Goal: Check status: Check status

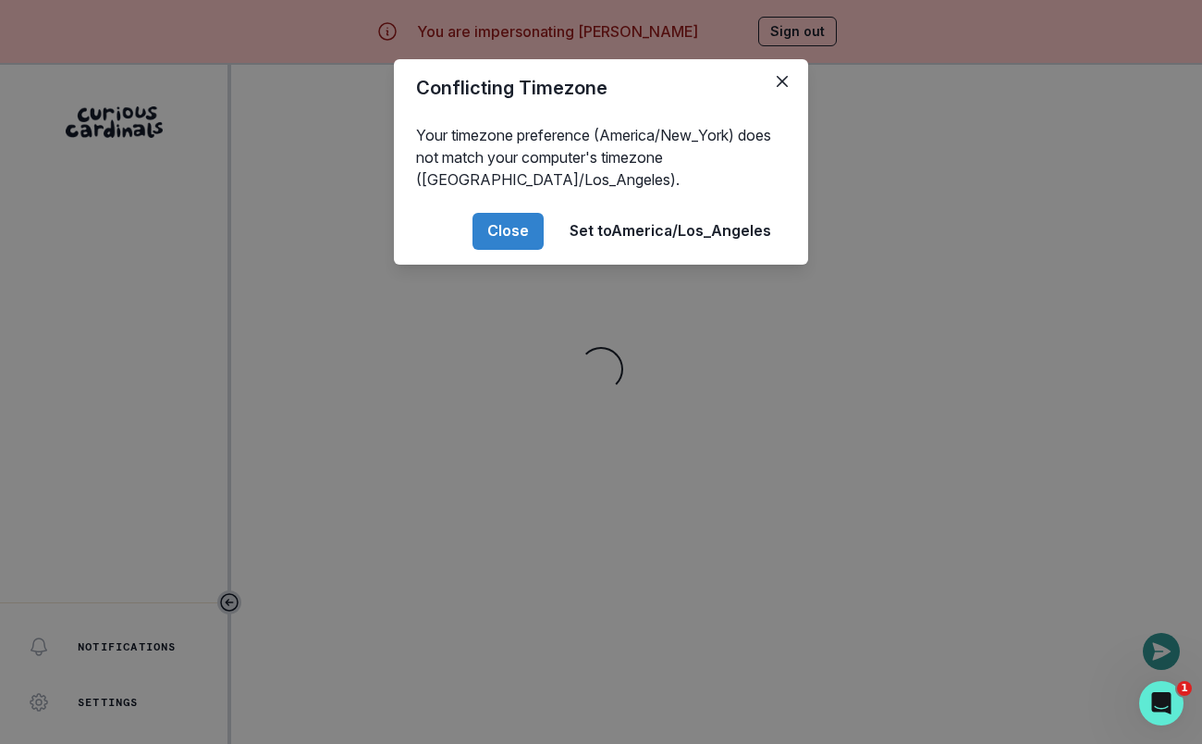
click at [499, 584] on div "Conflicting Timezone Your timezone preference (America/New_York) does not match…" at bounding box center [601, 372] width 1202 height 744
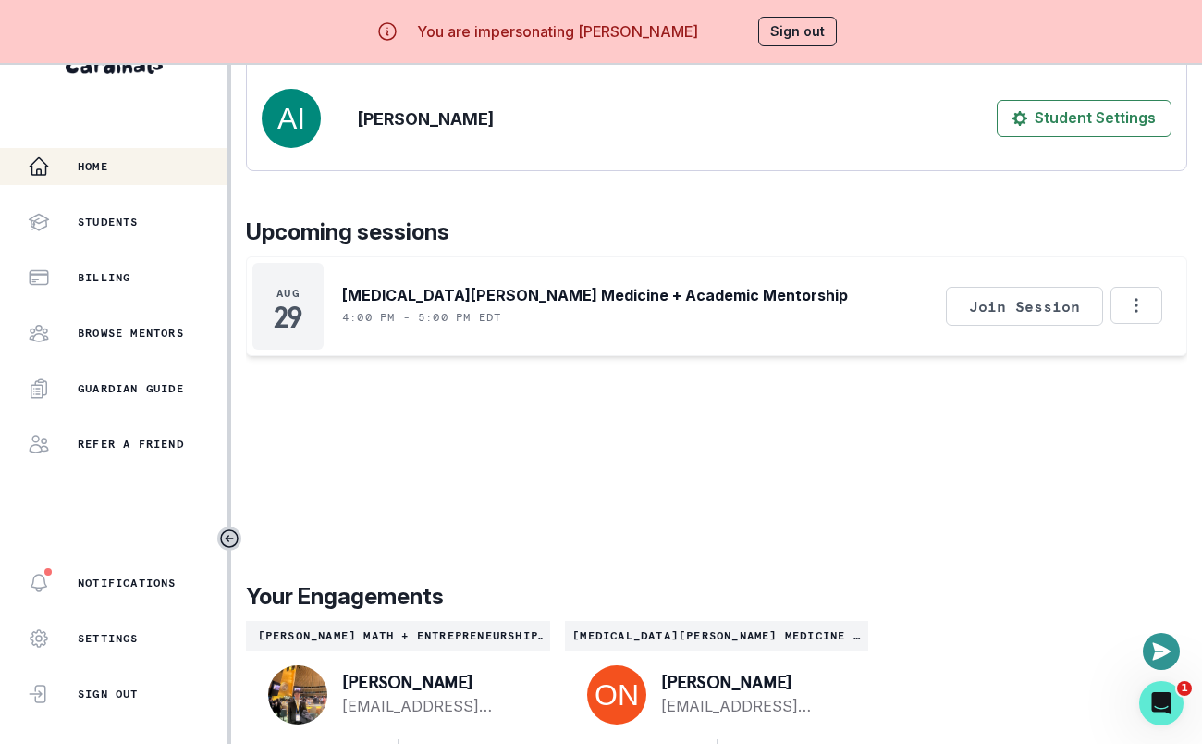
scroll to position [572, 0]
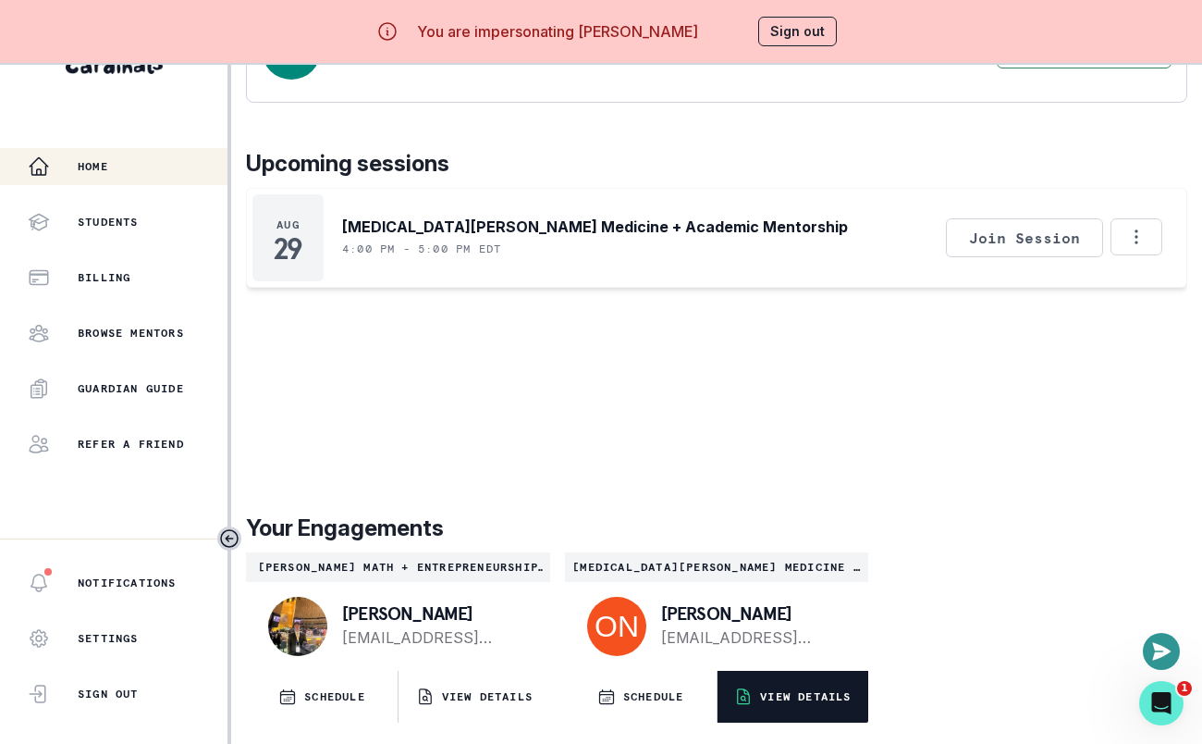
click at [798, 671] on button "VIEW DETAILS" at bounding box center [794, 697] width 152 height 52
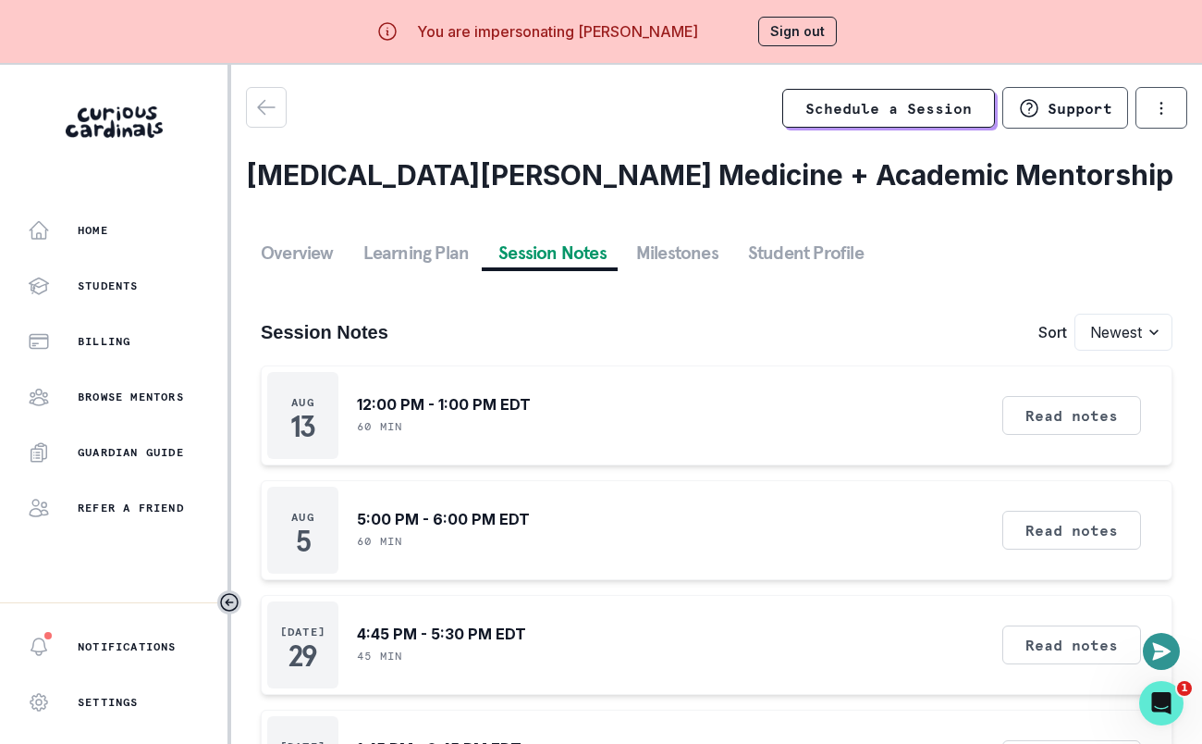
click at [560, 244] on button "Session Notes" at bounding box center [553, 252] width 138 height 33
click at [793, 40] on button "Sign out" at bounding box center [797, 32] width 79 height 30
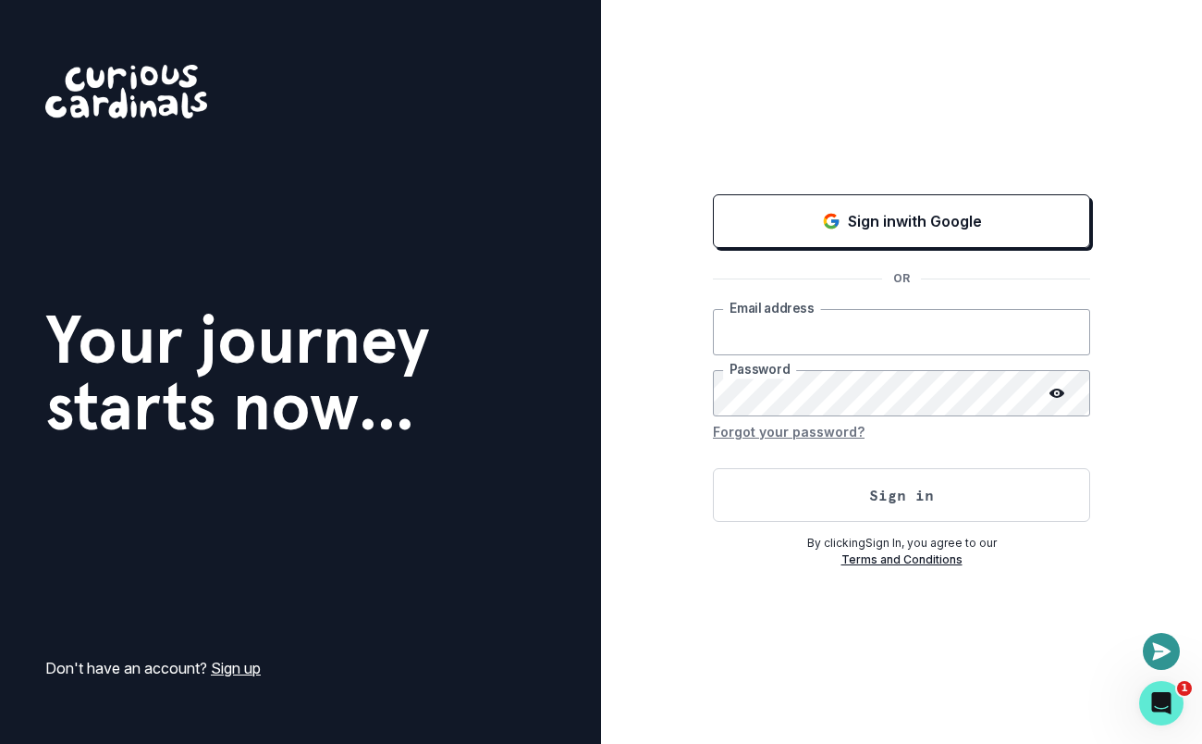
type input "[EMAIL_ADDRESS][DOMAIN_NAME]"
